Goal: Task Accomplishment & Management: Complete application form

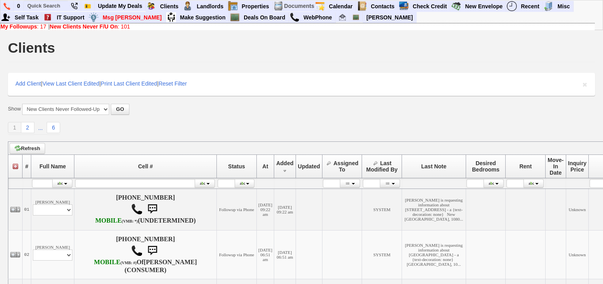
click at [99, 25] on b "New Clients Never F/U On" at bounding box center [84, 26] width 68 height 6
click at [34, 6] on input "text" at bounding box center [46, 6] width 44 height 10
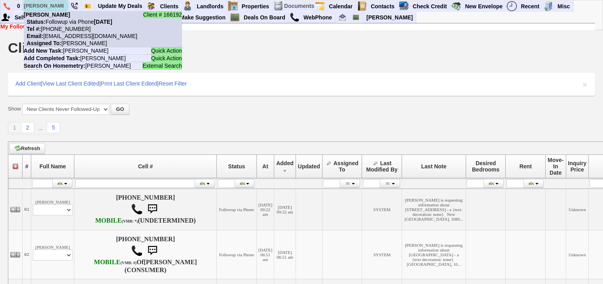
type input "sue quirk"
click at [60, 20] on nobr "Status: Followup via Phone Friday, September 5th, 2025" at bounding box center [68, 22] width 89 height 6
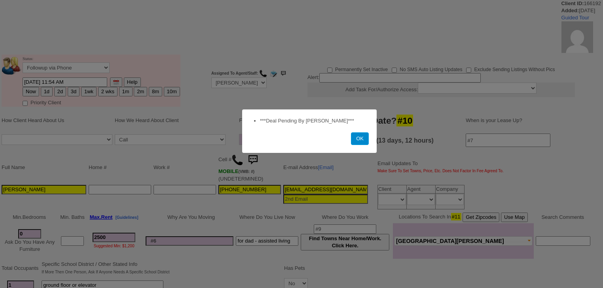
click at [359, 137] on button "OK" at bounding box center [360, 139] width 18 height 13
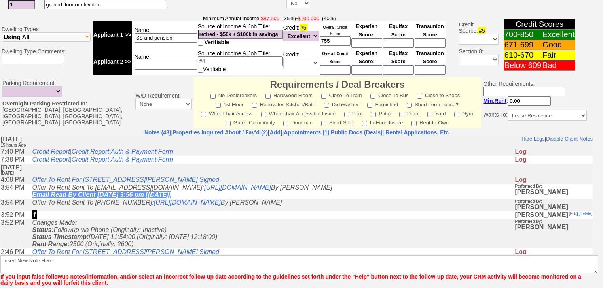
scroll to position [344, 0]
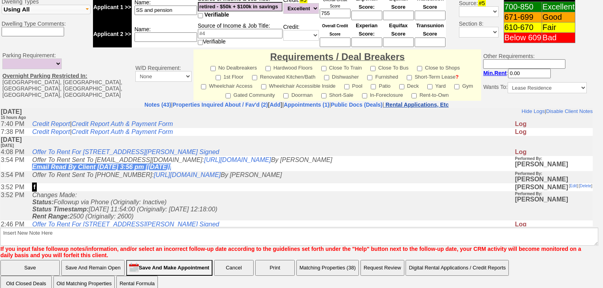
drag, startPoint x: 399, startPoint y: 8, endPoint x: 427, endPoint y: 95, distance: 91.2
click at [431, 102] on nobr "Rental Applications, Etc" at bounding box center [416, 105] width 63 height 6
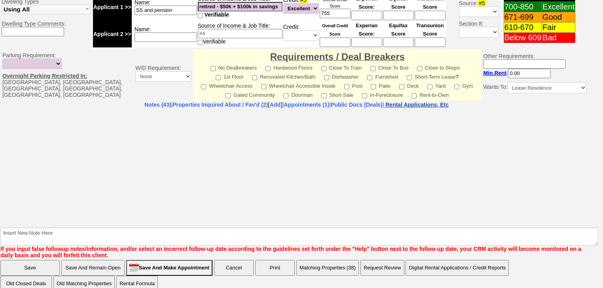
select select "100"
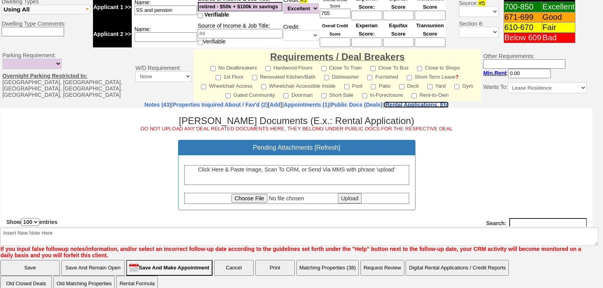
scroll to position [0, 0]
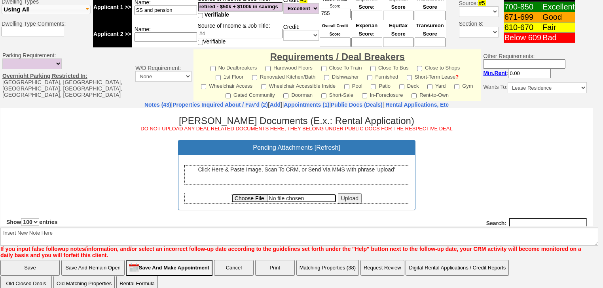
click at [232, 199] on input "file" at bounding box center [284, 198] width 105 height 9
type input "C:\fakepath\[PERSON_NAME] Credit Report.pdf"
click at [351, 199] on input "Upload" at bounding box center [350, 198] width 24 height 10
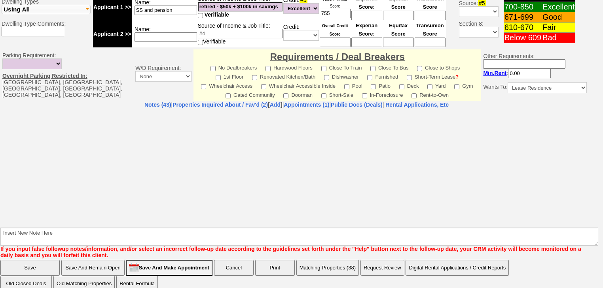
select select "100"
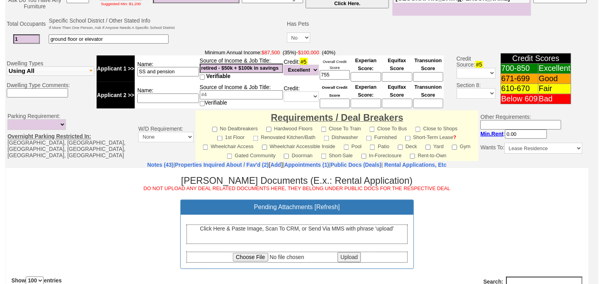
scroll to position [280, 0]
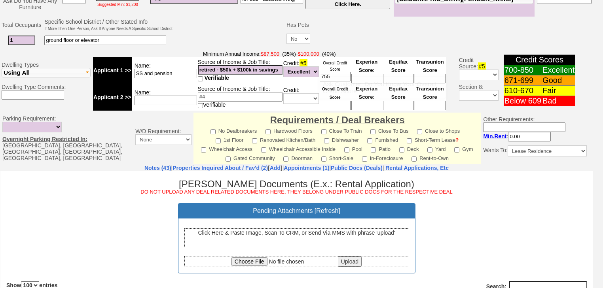
drag, startPoint x: 330, startPoint y: 68, endPoint x: 313, endPoint y: 66, distance: 17.1
click at [313, 66] on tr "Applicant 1 >> Name: SS and pension Source of Income & Job Title: retired - $50…" at bounding box center [269, 70] width 353 height 27
click at [327, 101] on input at bounding box center [335, 105] width 31 height 9
click at [288, 93] on select "Unknown Bad (Below 609) Fair (610-670) Good (671-699) Excellent (700-850) None" at bounding box center [301, 98] width 36 height 11
select select "Excellent"
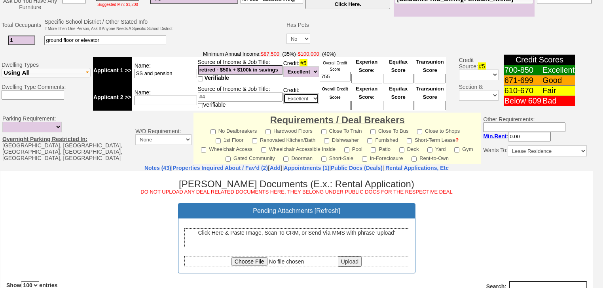
click at [283, 93] on select "Unknown Bad (Below 609) Fair (610-670) Good (671-699) Excellent (700-850) None" at bounding box center [301, 98] width 36 height 11
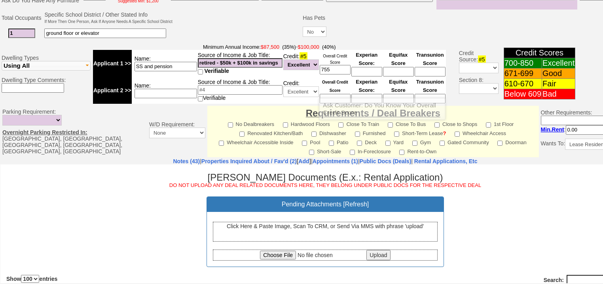
click at [338, 94] on input at bounding box center [335, 98] width 31 height 9
type input "808"
click at [211, 85] on input at bounding box center [240, 89] width 85 height 9
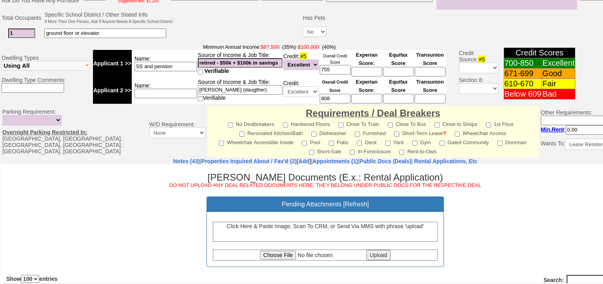
click at [231, 85] on input "[PERSON_NAME] (daugther)" at bounding box center [240, 89] width 85 height 9
type input "[PERSON_NAME] (daughter)"
click at [288, 254] on input "file" at bounding box center [312, 254] width 105 height 9
type input "C:\fakepath\[PERSON_NAME] Credit Report.pdf"
click at [367, 255] on input "Upload" at bounding box center [378, 254] width 24 height 10
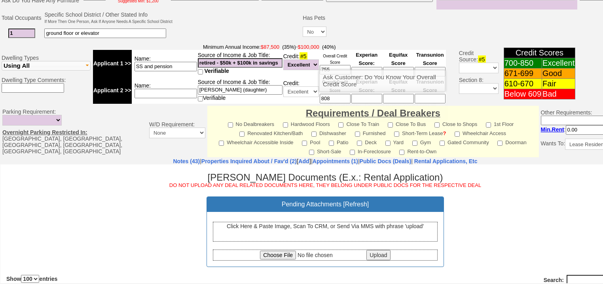
drag, startPoint x: 336, startPoint y: 60, endPoint x: 291, endPoint y: 57, distance: 44.4
click at [291, 57] on tr "Applicant 1 >> Name: SS and pension Source of Income & Job Title: retired - $50…" at bounding box center [269, 63] width 353 height 27
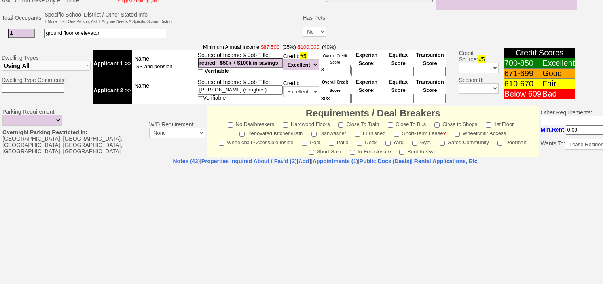
select select "100"
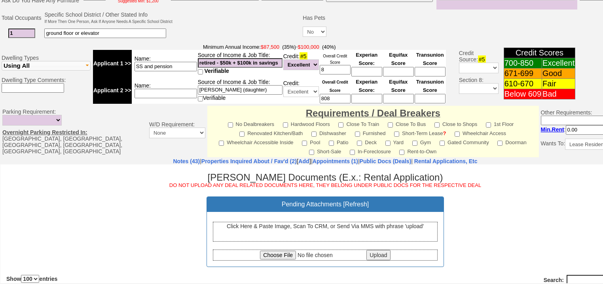
scroll to position [0, 0]
type input "83"
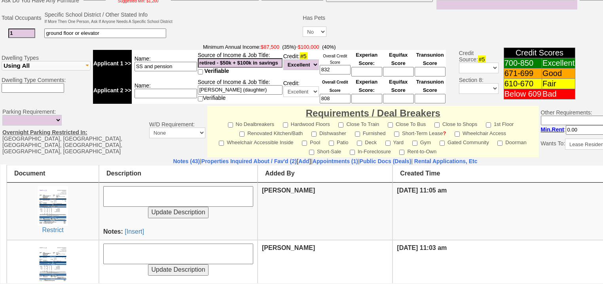
scroll to position [127, 0]
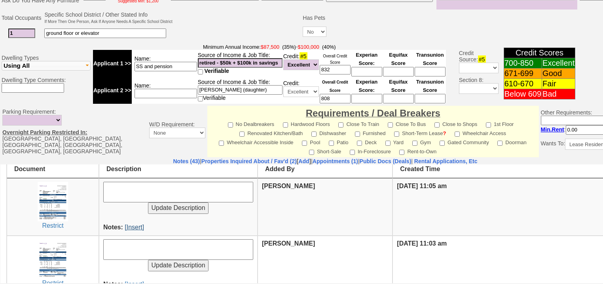
type input "832"
click at [133, 223] on link "[Insert]" at bounding box center [134, 226] width 19 height 7
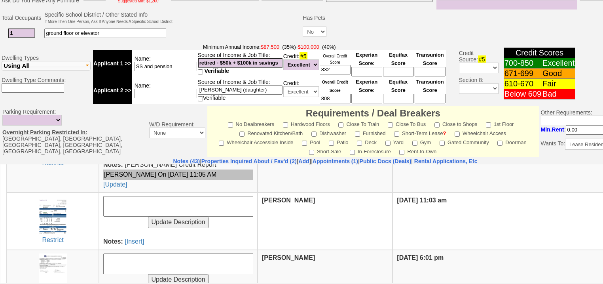
scroll to position [190, 0]
click at [139, 237] on link "[Insert]" at bounding box center [134, 240] width 19 height 7
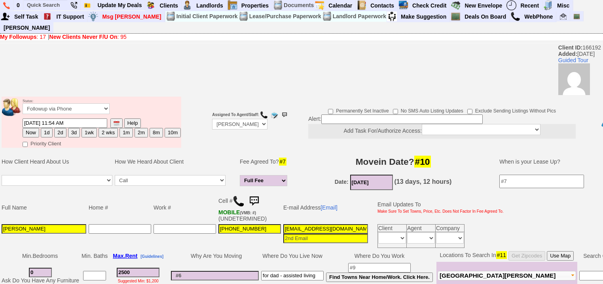
scroll to position [0, 0]
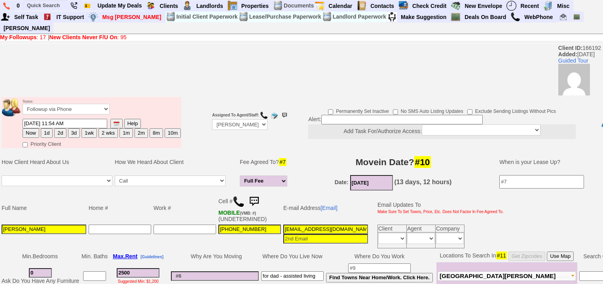
drag, startPoint x: 72, startPoint y: 124, endPoint x: 72, endPoint y: 130, distance: 5.9
click at [72, 128] on button "3d" at bounding box center [74, 132] width 12 height 9
type input "[DATE] 11:02 AM"
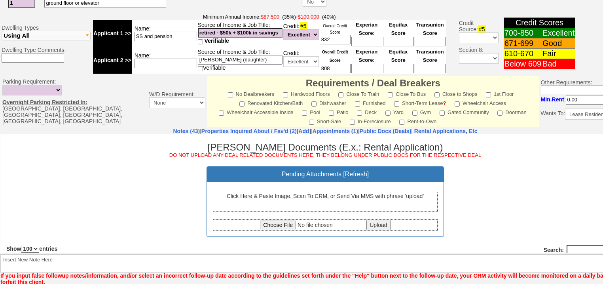
scroll to position [338, 0]
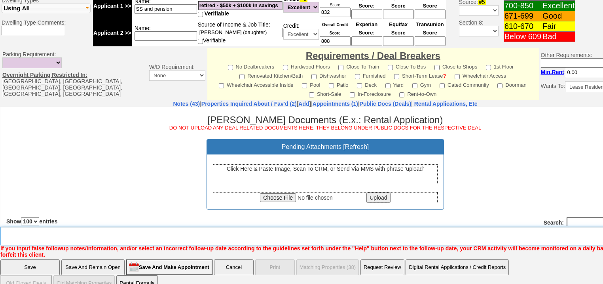
click at [102, 227] on textarea "Insert New Note Here" at bounding box center [327, 236] width 655 height 18
type textarea "f"
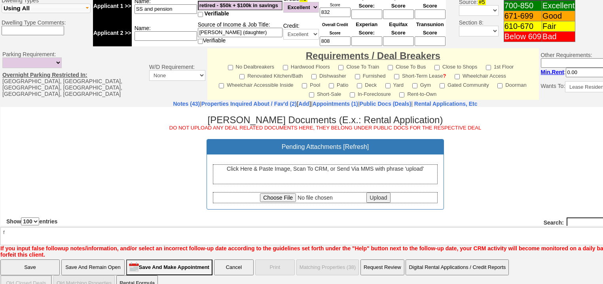
click at [36, 259] on input "Save" at bounding box center [29, 267] width 59 height 16
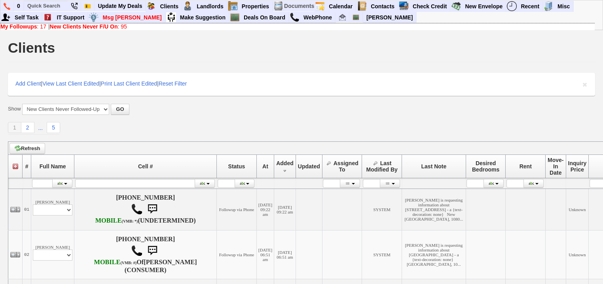
click at [106, 27] on b "New Clients Never F/U On" at bounding box center [84, 26] width 68 height 6
